Goal: Manage account settings

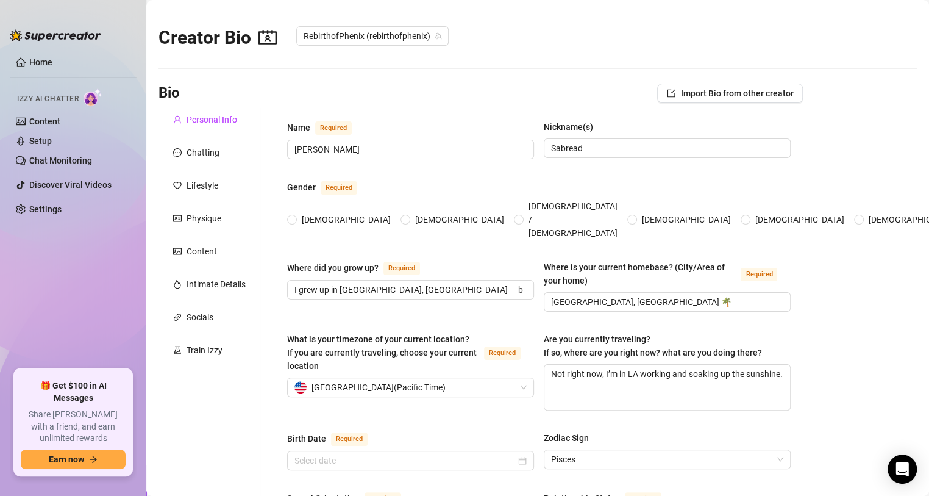
radio input "true"
type input "[DATE]"
click at [41, 59] on link "Home" at bounding box center [40, 62] width 23 height 10
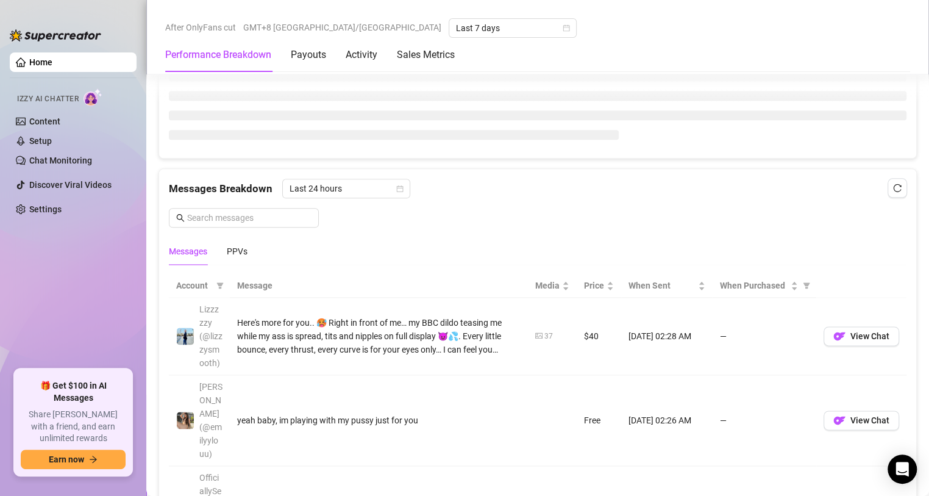
scroll to position [859, 0]
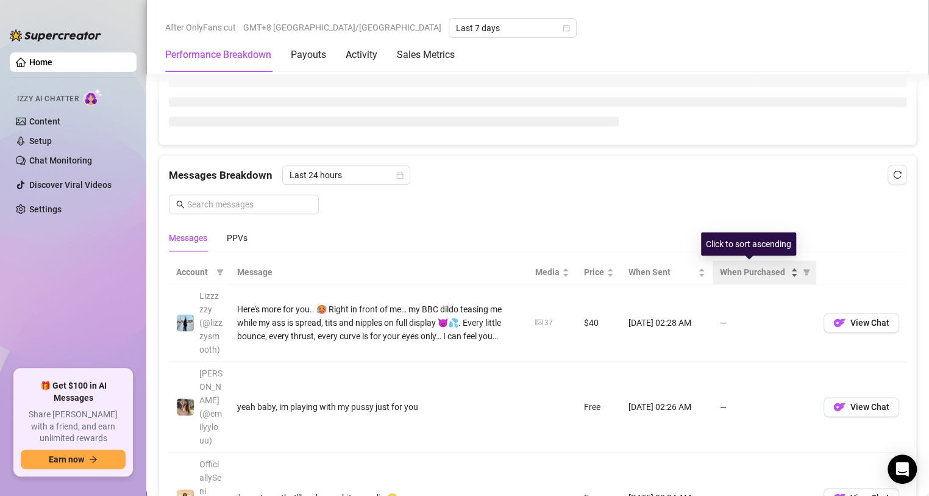
click at [735, 273] on span "When Purchased" at bounding box center [754, 271] width 68 height 13
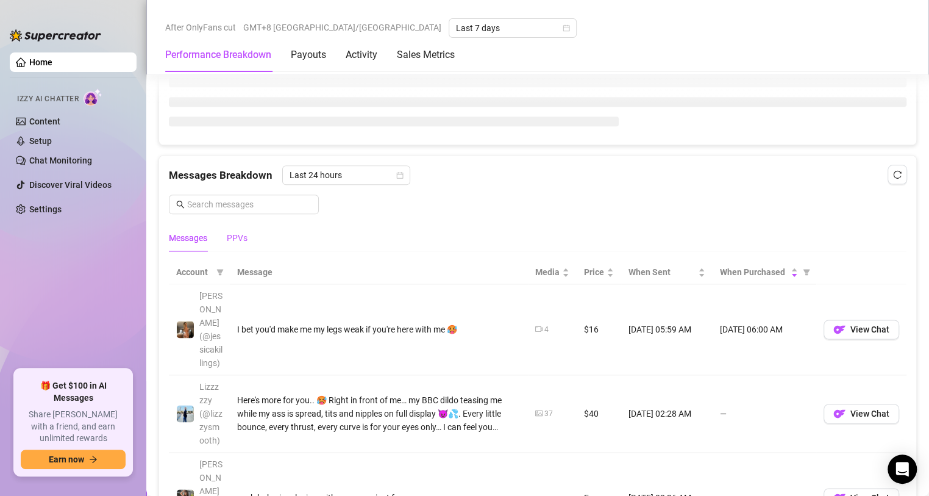
click at [238, 231] on div "PPVs" at bounding box center [237, 237] width 21 height 13
click at [743, 271] on span "When Purchased" at bounding box center [754, 271] width 68 height 13
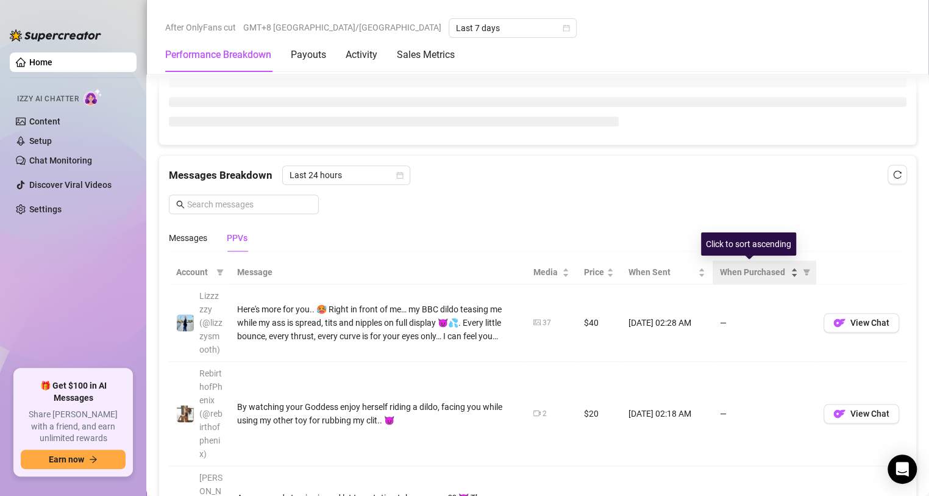
click at [743, 270] on span "When Purchased" at bounding box center [754, 271] width 68 height 13
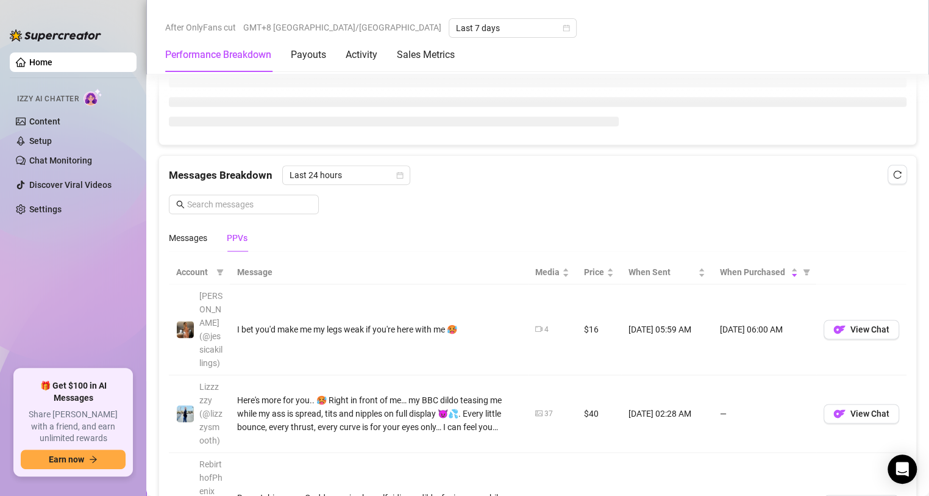
click at [518, 202] on div "Messages Breakdown Last 24 hours Messages PPVs" at bounding box center [538, 208] width 738 height 86
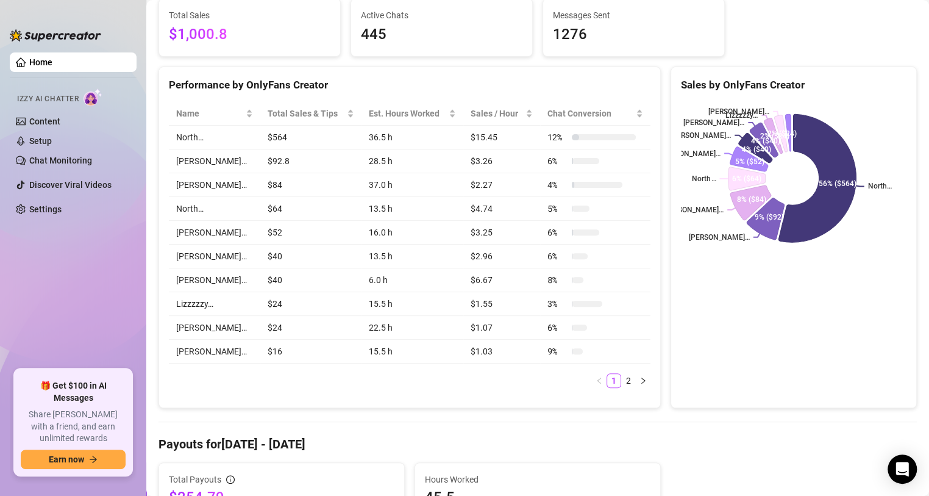
scroll to position [183, 0]
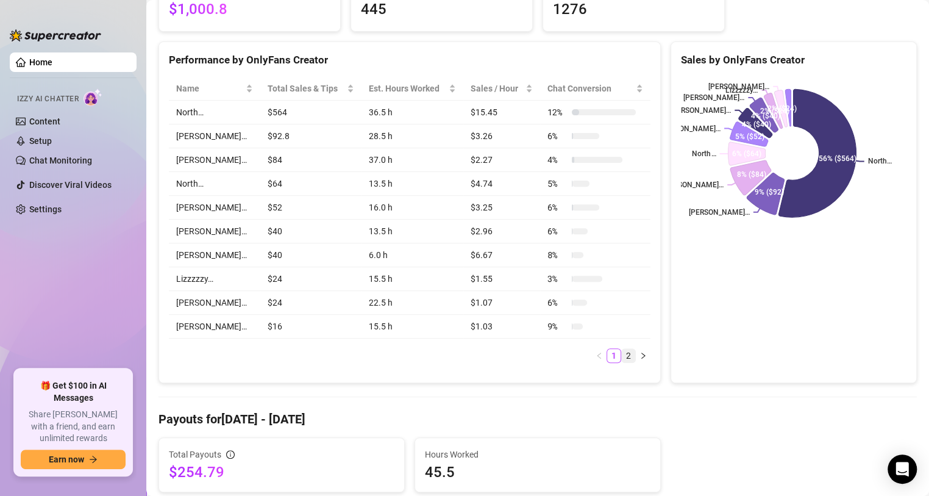
click at [622, 358] on link "2" at bounding box center [628, 355] width 13 height 13
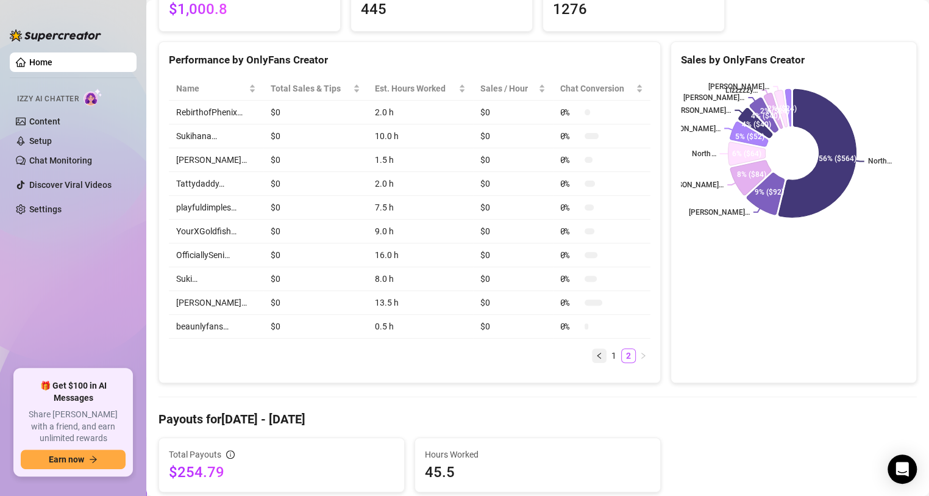
click at [596, 359] on icon "left" at bounding box center [599, 355] width 7 height 7
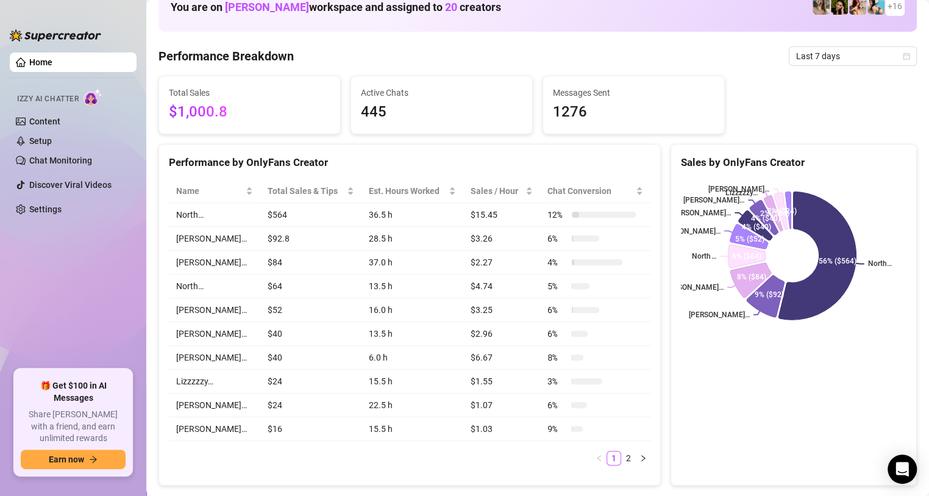
scroll to position [61, 0]
